Goal: Find specific page/section: Find specific page/section

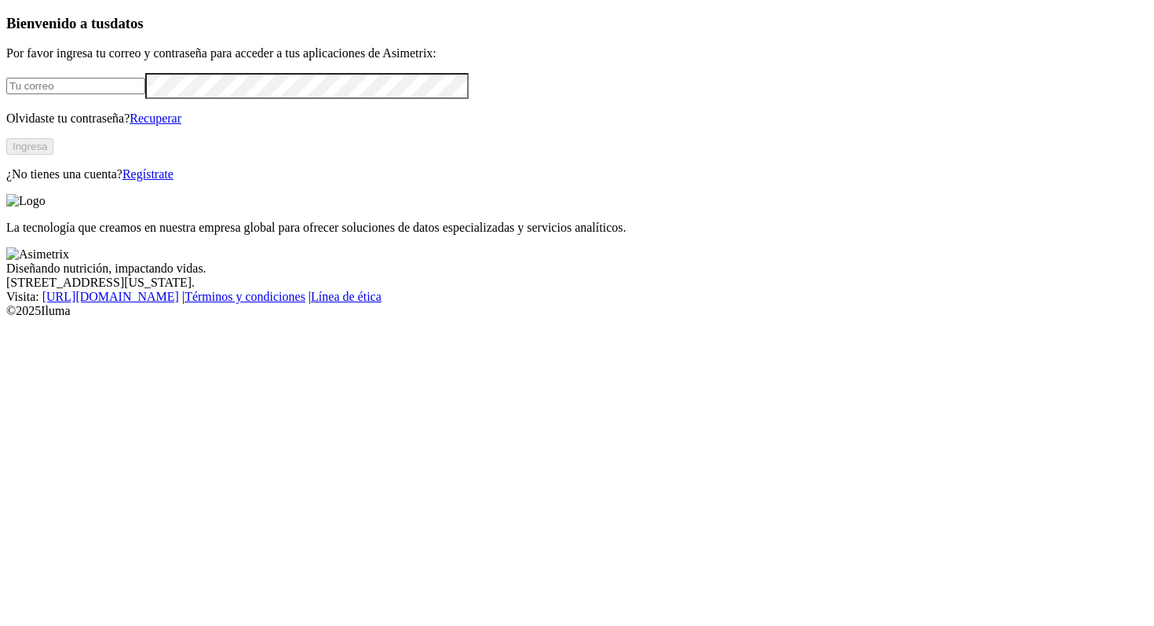
click at [286, 99] on form at bounding box center [577, 86] width 1142 height 26
click at [145, 94] on input "email" at bounding box center [75, 86] width 139 height 16
type input "[PERSON_NAME][EMAIL_ADDRESS][PERSON_NAME][DOMAIN_NAME]"
click at [53, 155] on button "Ingresa" at bounding box center [29, 146] width 47 height 16
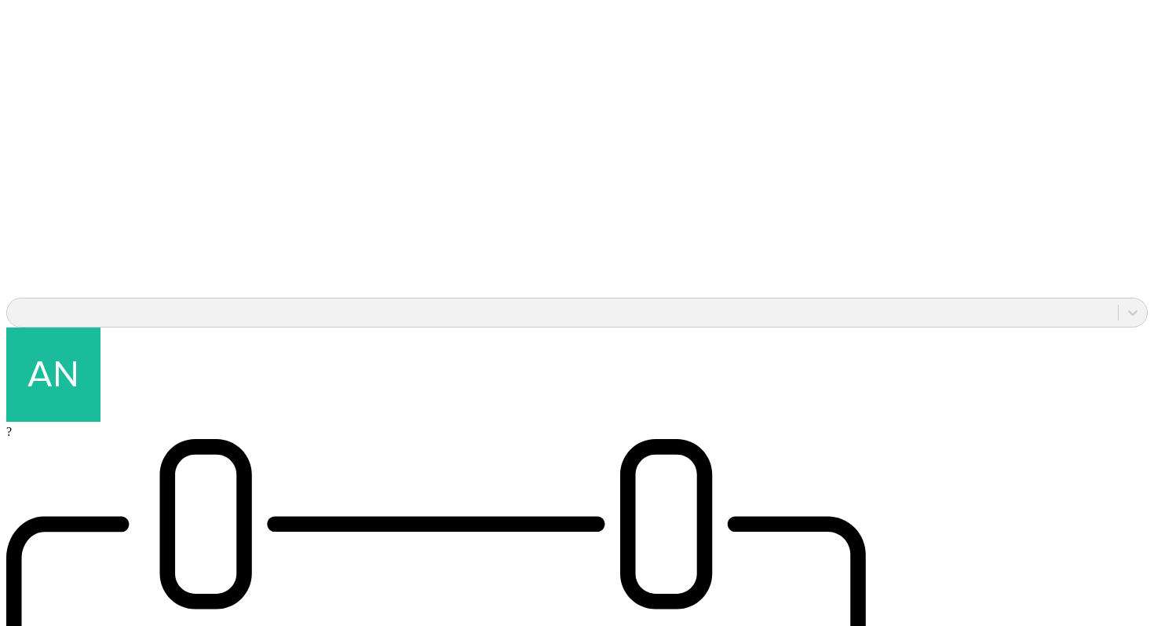
scroll to position [1462, 0]
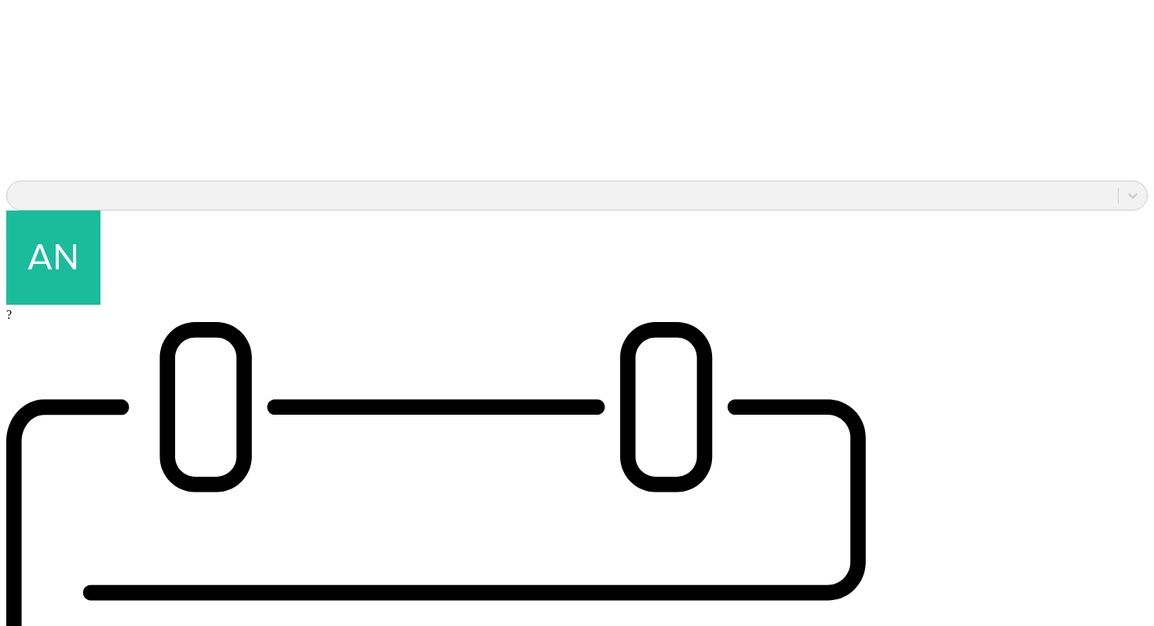
scroll to position [1462, 0]
